Goal: Transaction & Acquisition: Purchase product/service

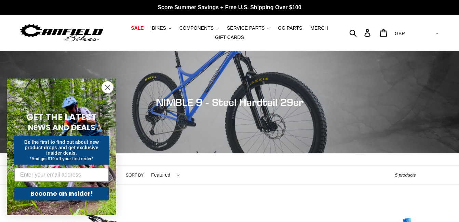
click at [105, 87] on circle "Close dialog" at bounding box center [107, 87] width 11 height 11
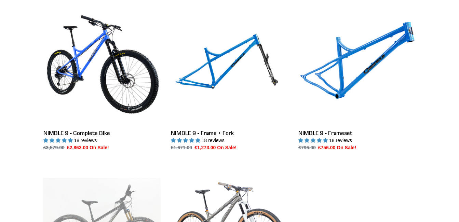
scroll to position [205, 0]
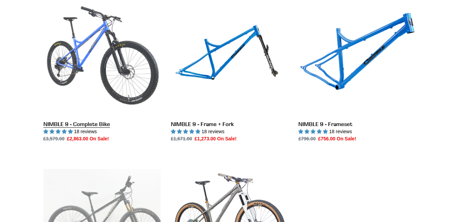
click at [106, 87] on link "NIMBLE 9 - Complete Bike" at bounding box center [101, 71] width 117 height 144
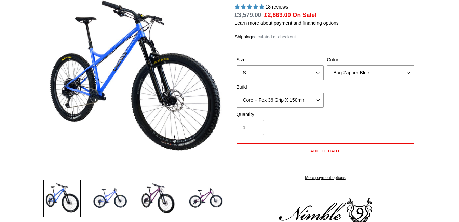
select select "highest-rating"
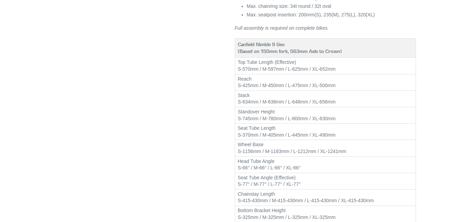
scroll to position [821, 0]
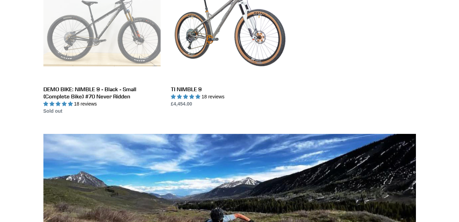
scroll to position [397, 0]
